Goal: Information Seeking & Learning: Learn about a topic

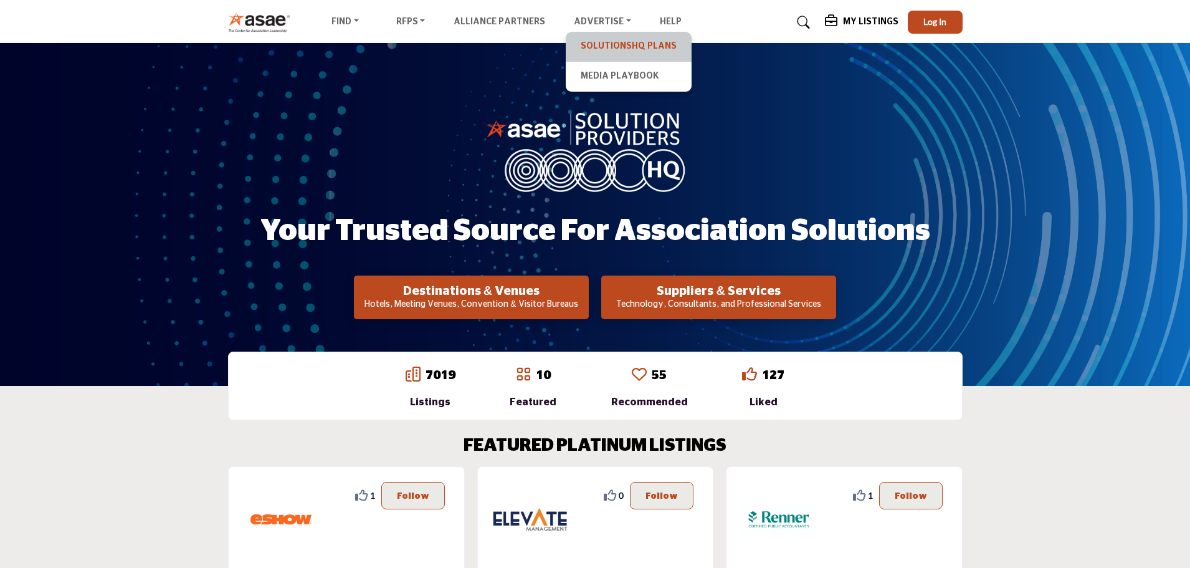
click at [611, 53] on link "SolutionsHQ Plans" at bounding box center [628, 46] width 113 height 17
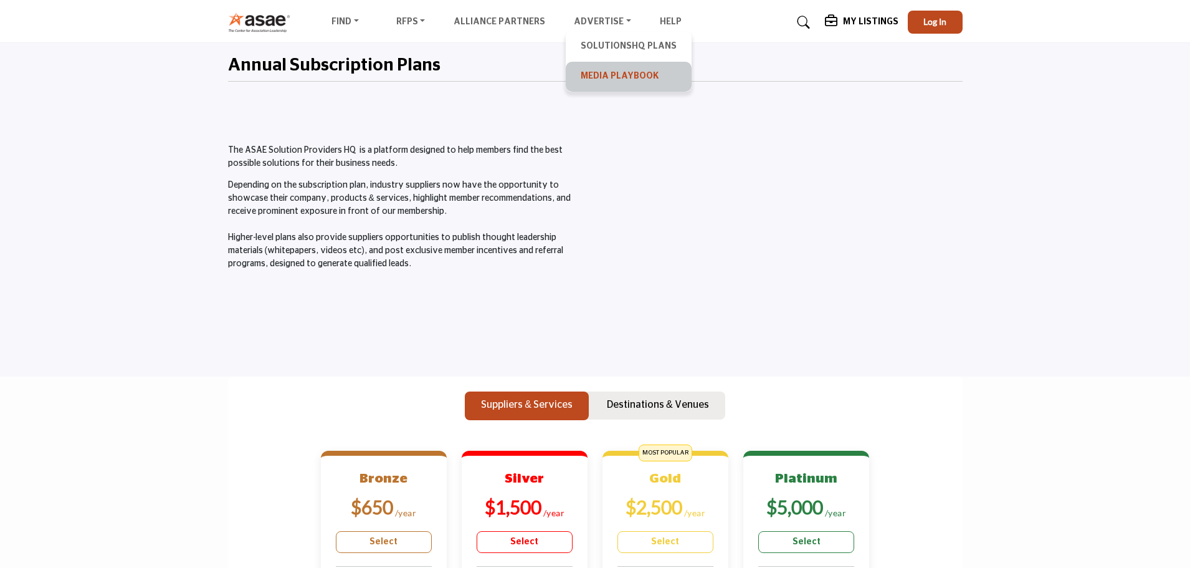
click at [605, 77] on link "Media Playbook" at bounding box center [628, 76] width 113 height 17
